Goal: Transaction & Acquisition: Purchase product/service

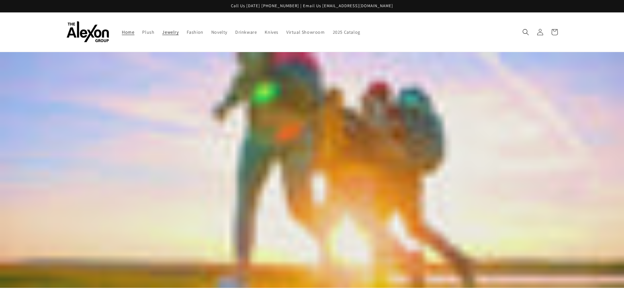
click at [179, 31] on link "Jewelry" at bounding box center [170, 32] width 24 height 14
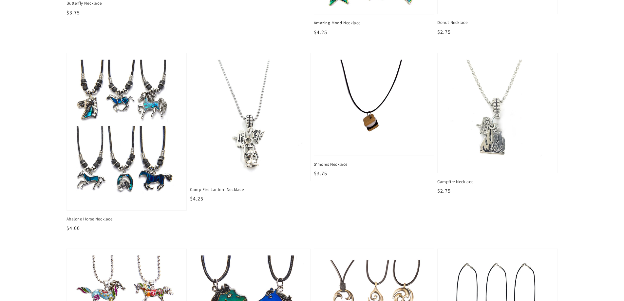
scroll to position [229, 0]
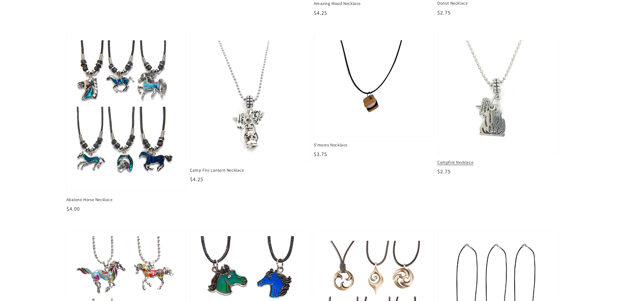
click at [510, 79] on img at bounding box center [498, 94] width 110 height 110
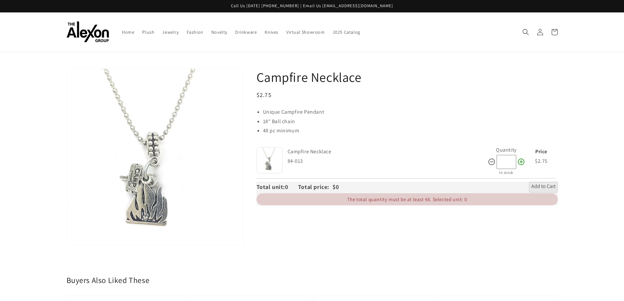
click at [521, 161] on icon at bounding box center [521, 162] width 7 height 7
click at [488, 166] on icon at bounding box center [492, 162] width 8 height 8
type input "**"
click at [542, 184] on span "Add to Cart" at bounding box center [544, 187] width 24 height 8
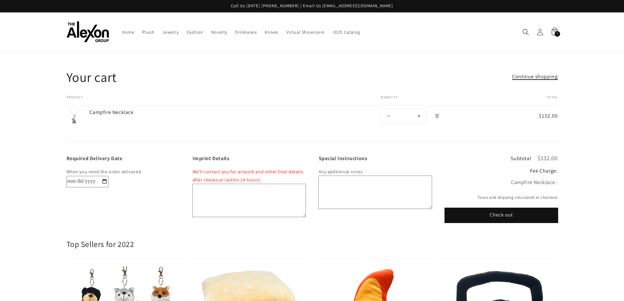
click at [553, 77] on link "Continue shopping" at bounding box center [535, 77] width 46 height 10
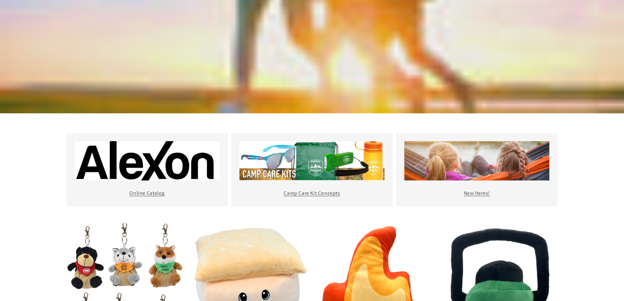
scroll to position [197, 0]
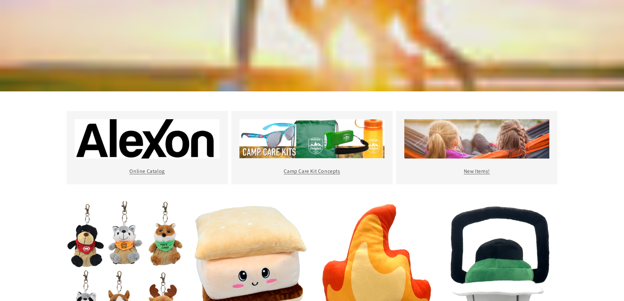
click at [316, 139] on img at bounding box center [312, 138] width 145 height 39
click at [330, 172] on link "Camp Care Kit Concepts" at bounding box center [312, 171] width 56 height 7
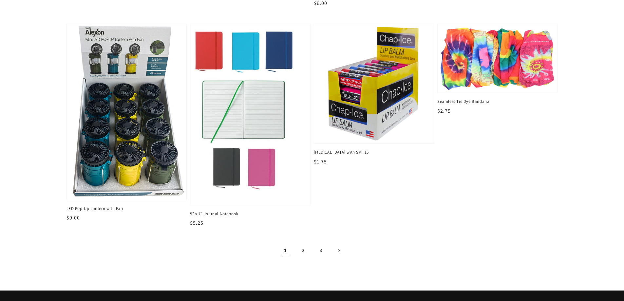
scroll to position [655, 0]
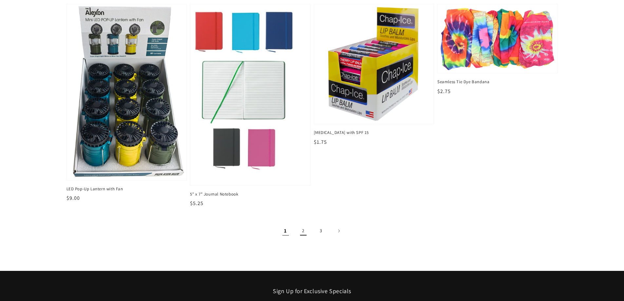
click at [304, 232] on link "2" at bounding box center [303, 231] width 14 height 14
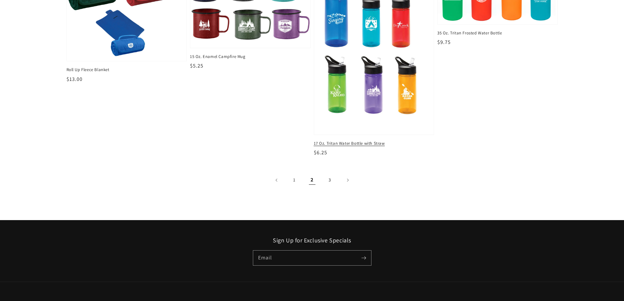
scroll to position [739, 0]
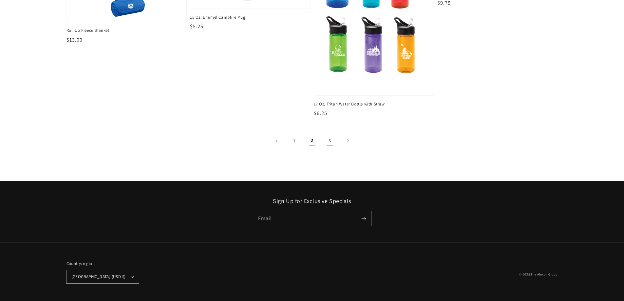
click at [334, 138] on link "3" at bounding box center [330, 141] width 14 height 14
